Goal: Information Seeking & Learning: Learn about a topic

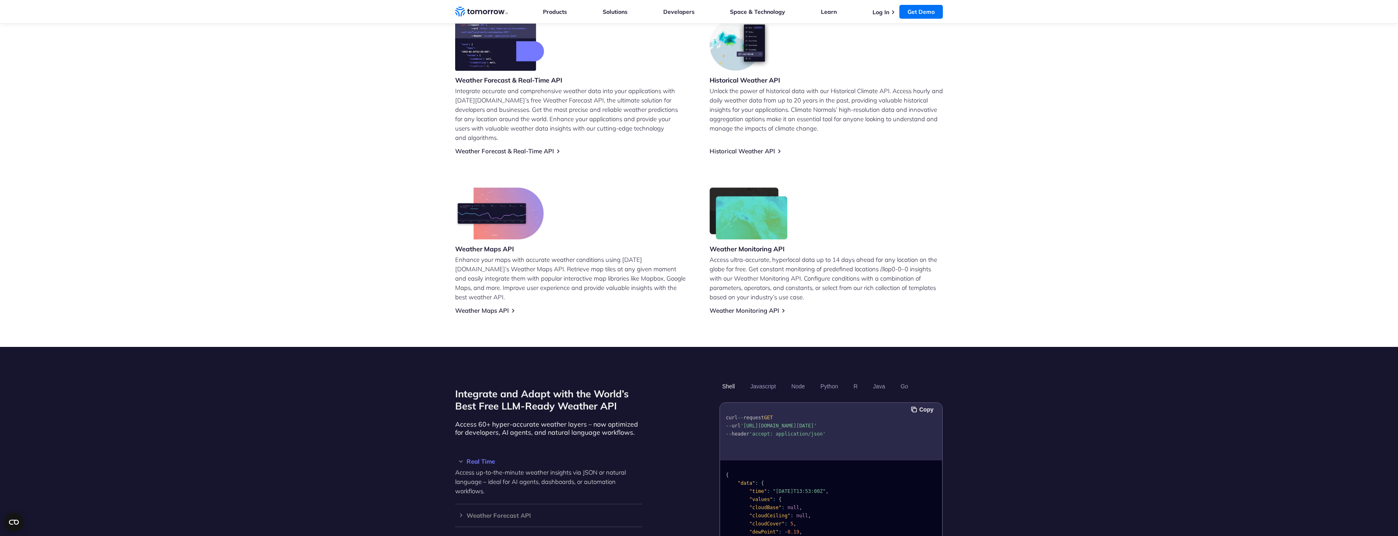
scroll to position [387, 0]
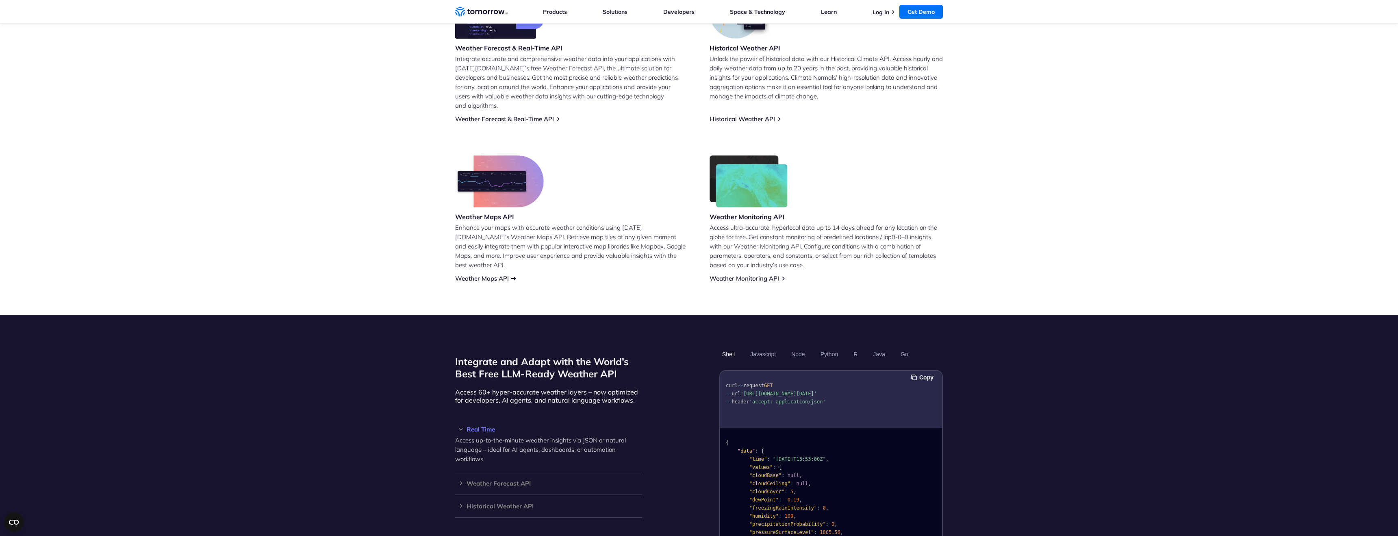
click at [480, 274] on link "Weather Maps API" at bounding box center [482, 278] width 54 height 8
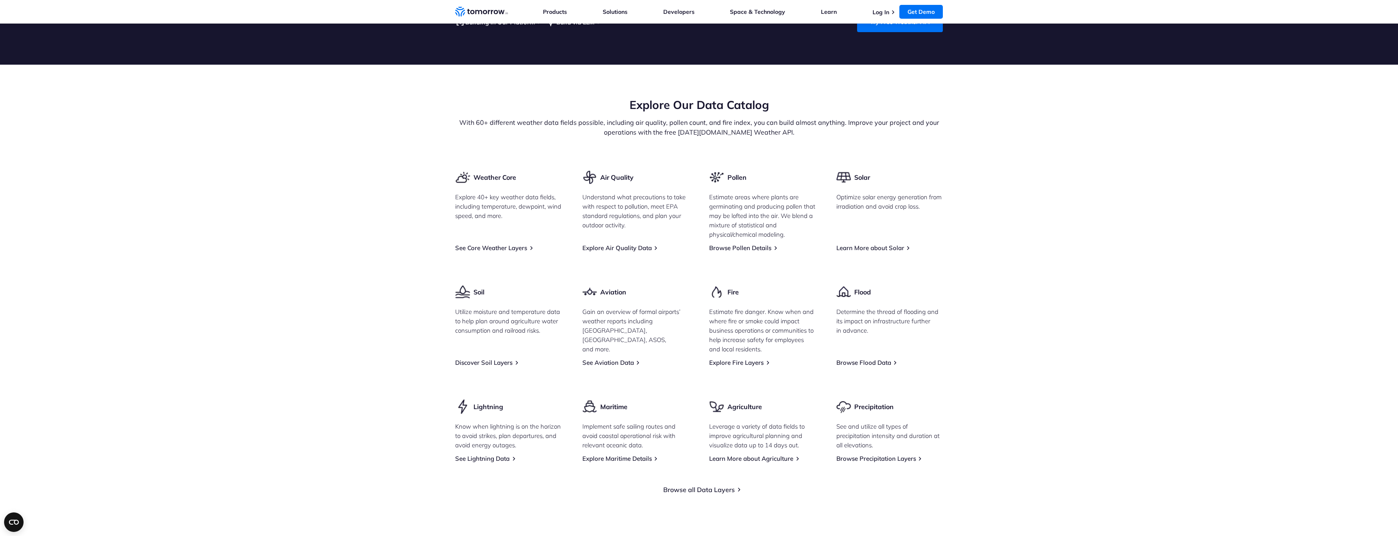
scroll to position [1035, 0]
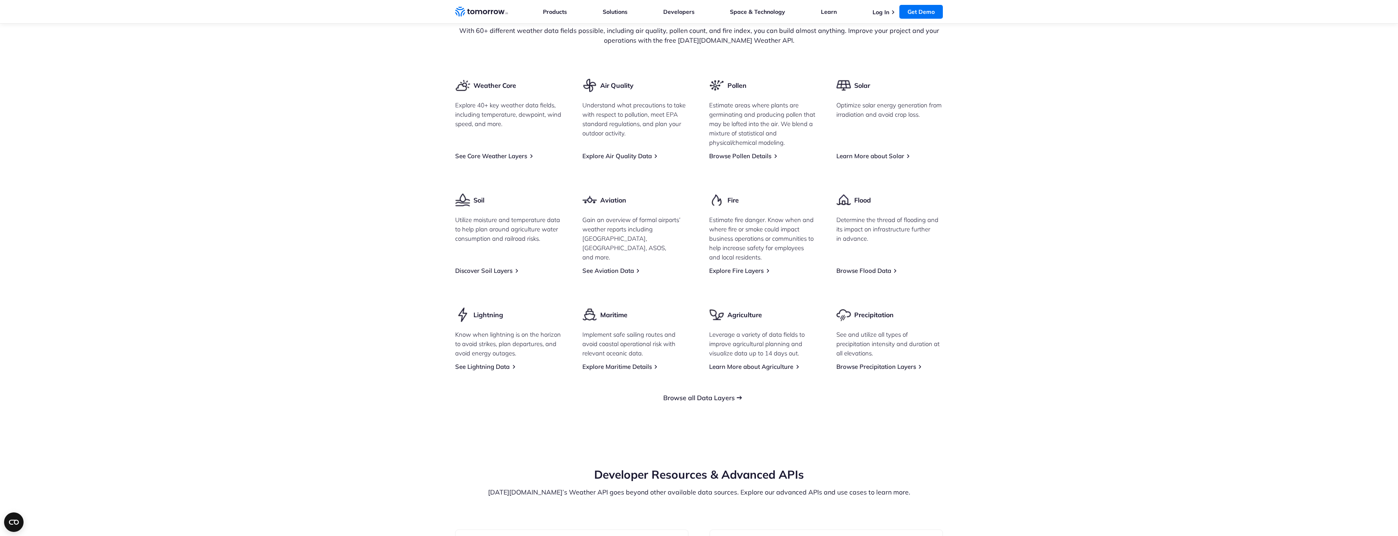
click at [732, 393] on link "Browse all Data Layers" at bounding box center [699, 397] width 72 height 8
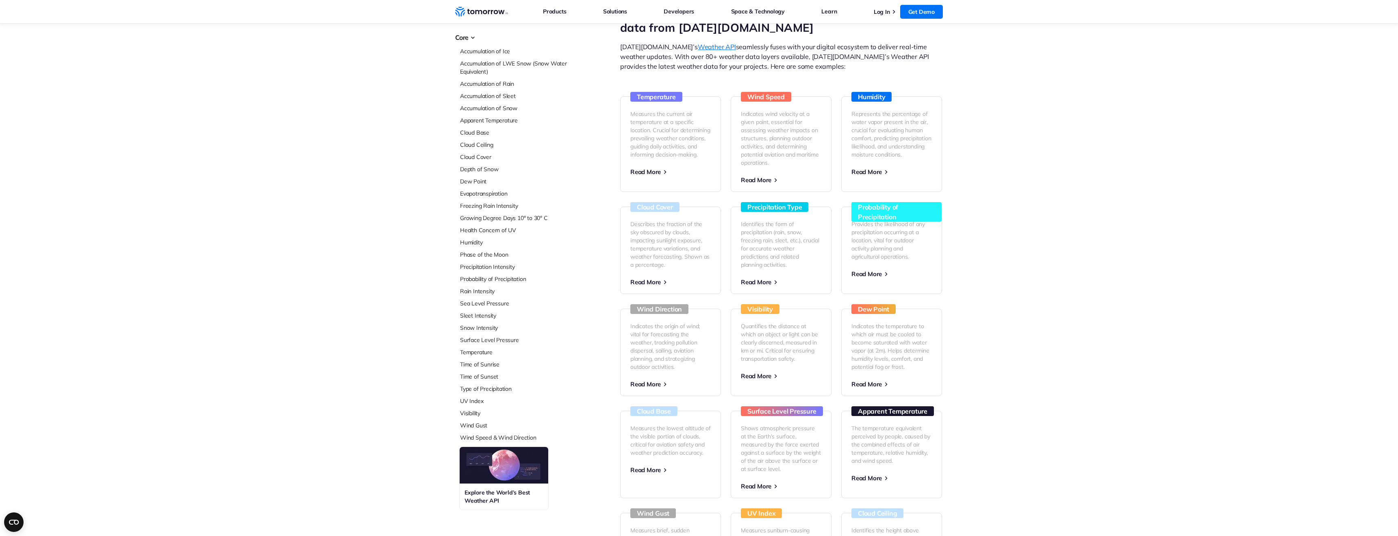
scroll to position [90, 0]
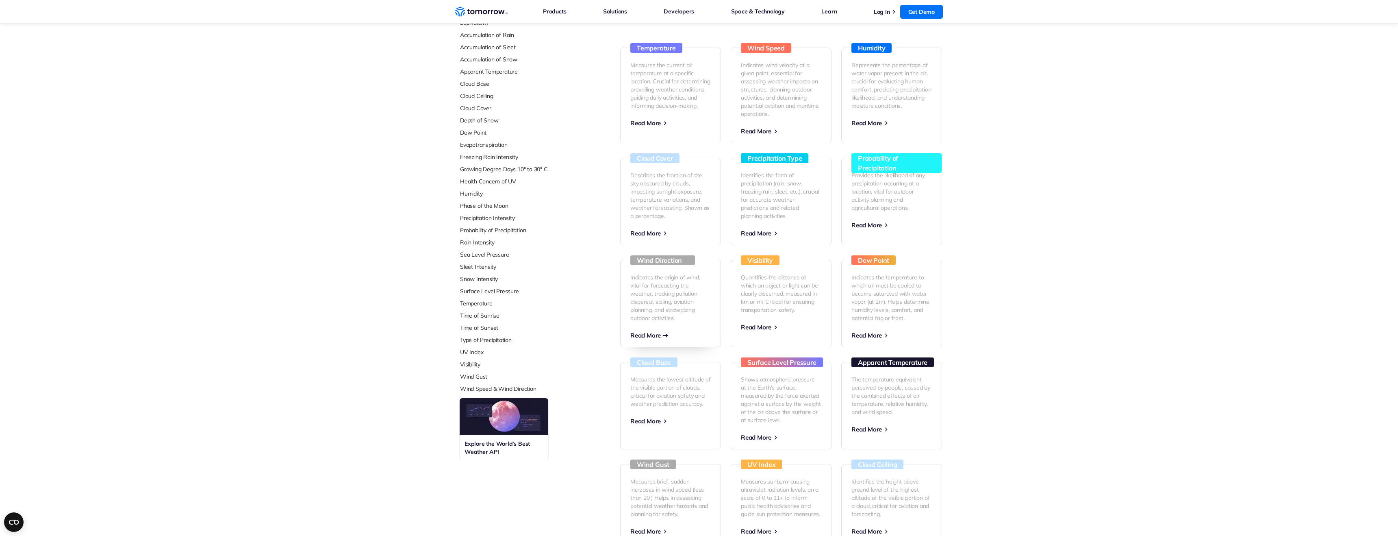
click at [654, 302] on p "Indicates the origin of wind; vital for forecasting the weather, tracking pollu…" at bounding box center [670, 297] width 80 height 49
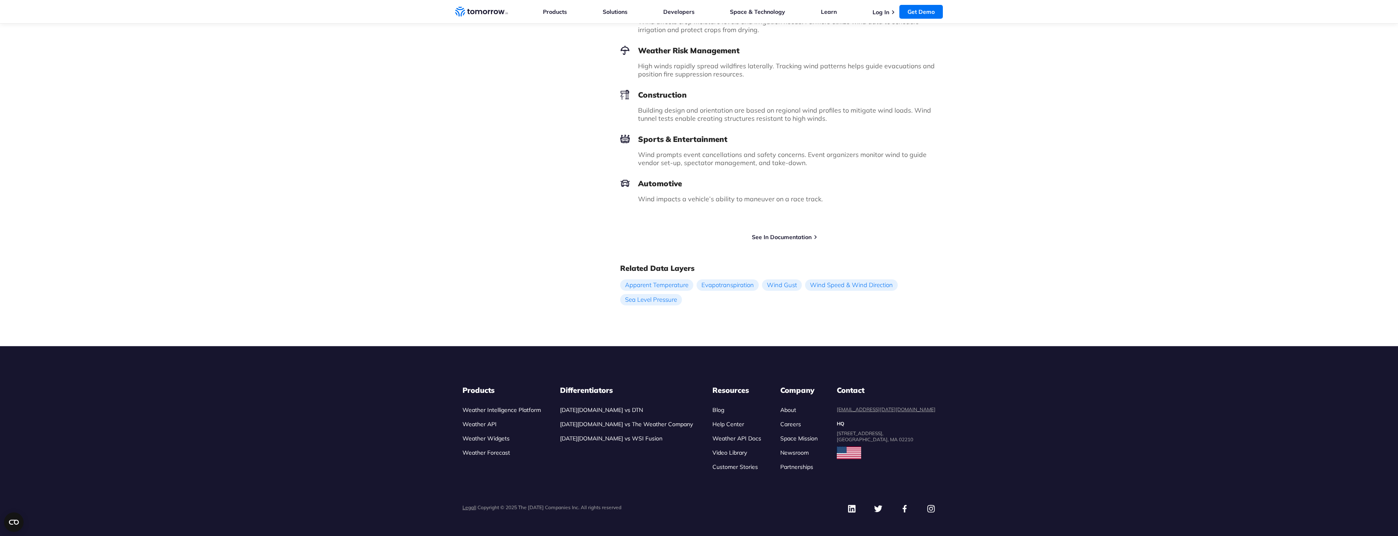
scroll to position [976, 0]
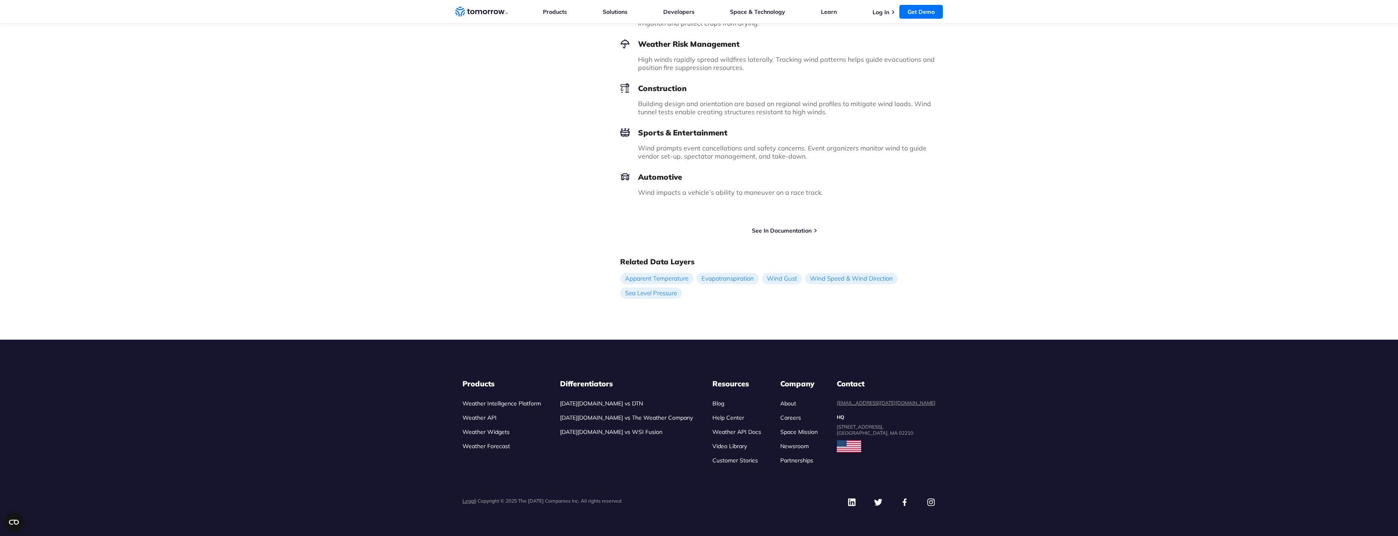
click at [530, 407] on li "Weather Intelligence Platform" at bounding box center [501, 403] width 78 height 9
click at [530, 404] on link "Weather Intelligence Platform" at bounding box center [501, 402] width 78 height 7
